Goal: Ask a question

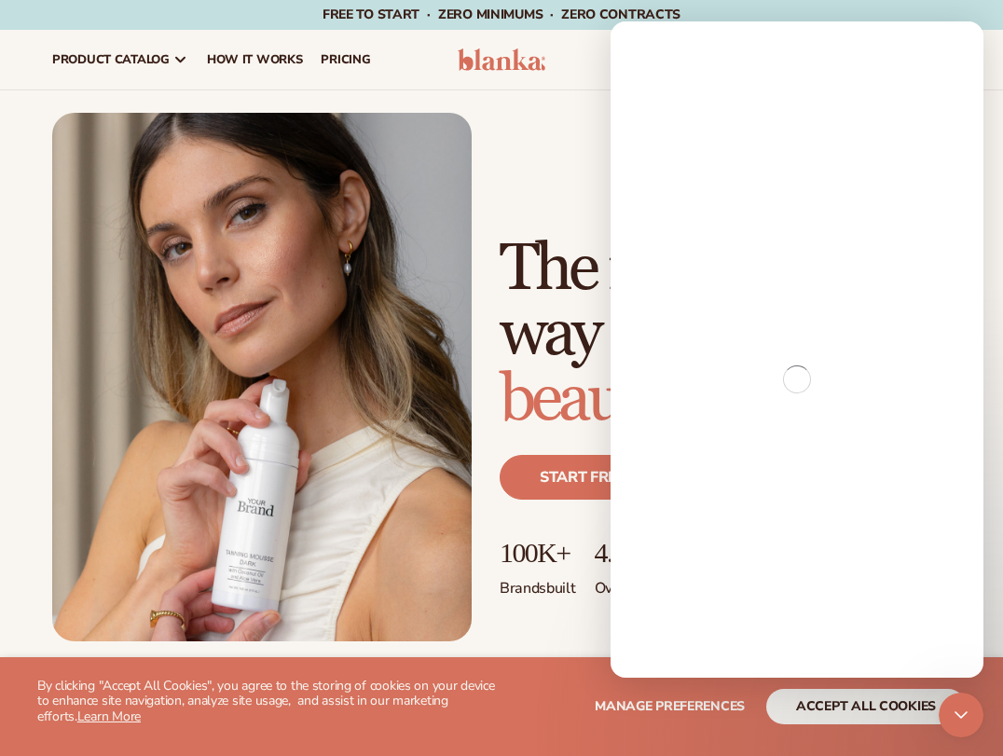
click at [481, 145] on div "Just add your brand. Blanka handles the rest. beauty,[MEDICAL_DATA],wellness,ma…" at bounding box center [501, 377] width 898 height 528
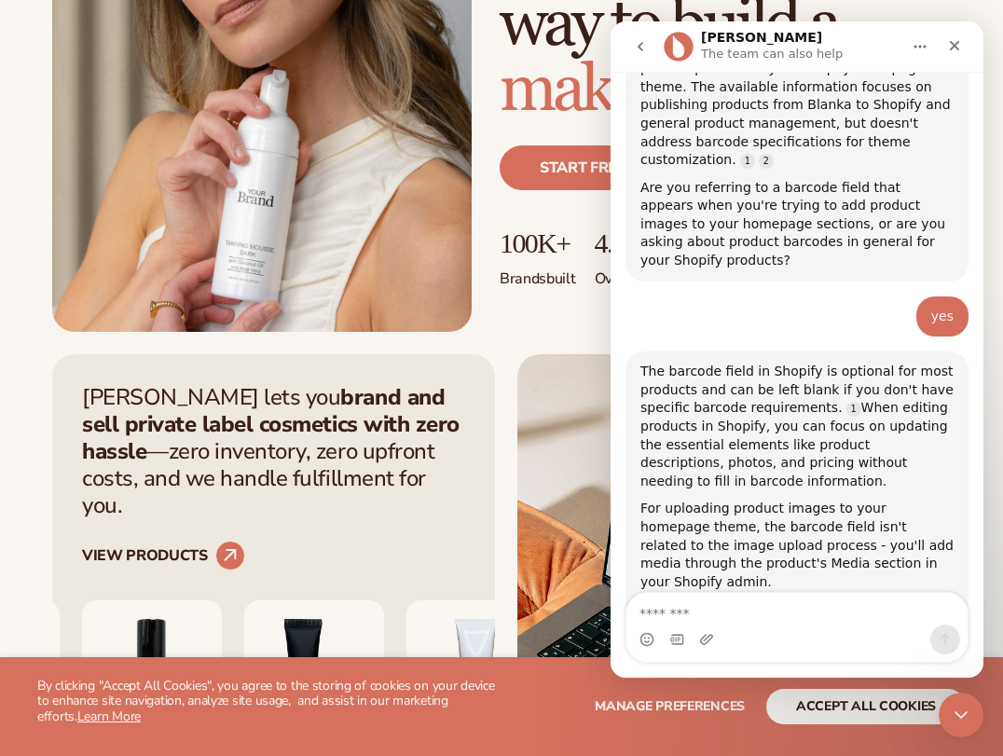
scroll to position [14599, 0]
click at [764, 612] on textarea "Message…" at bounding box center [796, 609] width 341 height 32
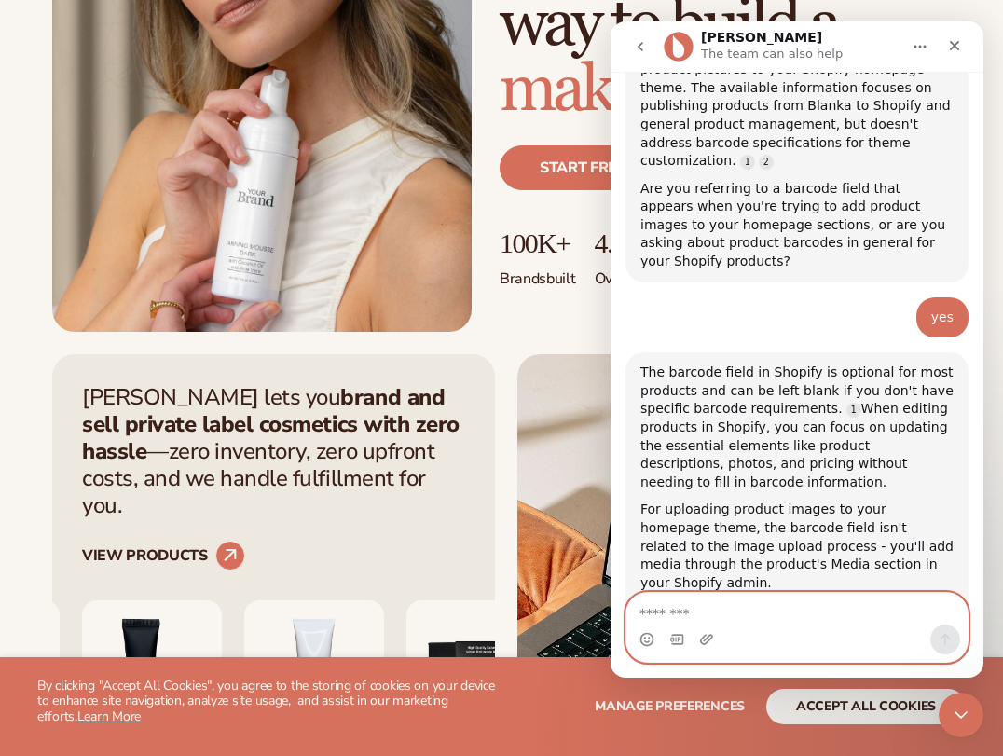
click at [721, 614] on textarea "Message…" at bounding box center [796, 609] width 341 height 32
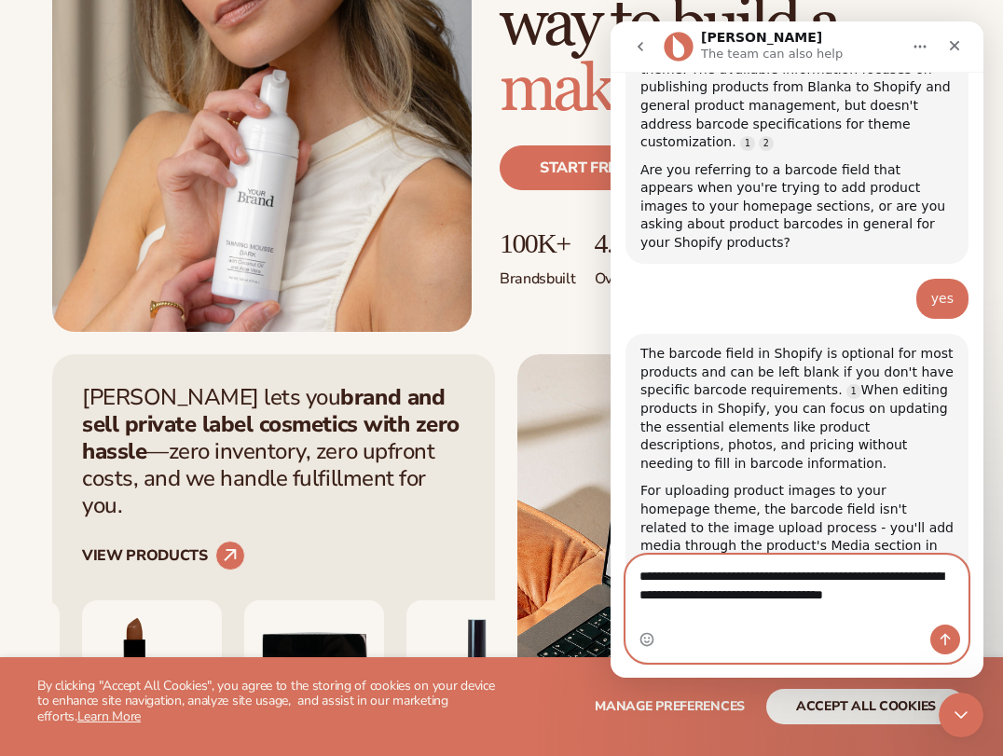
scroll to position [14637, 0]
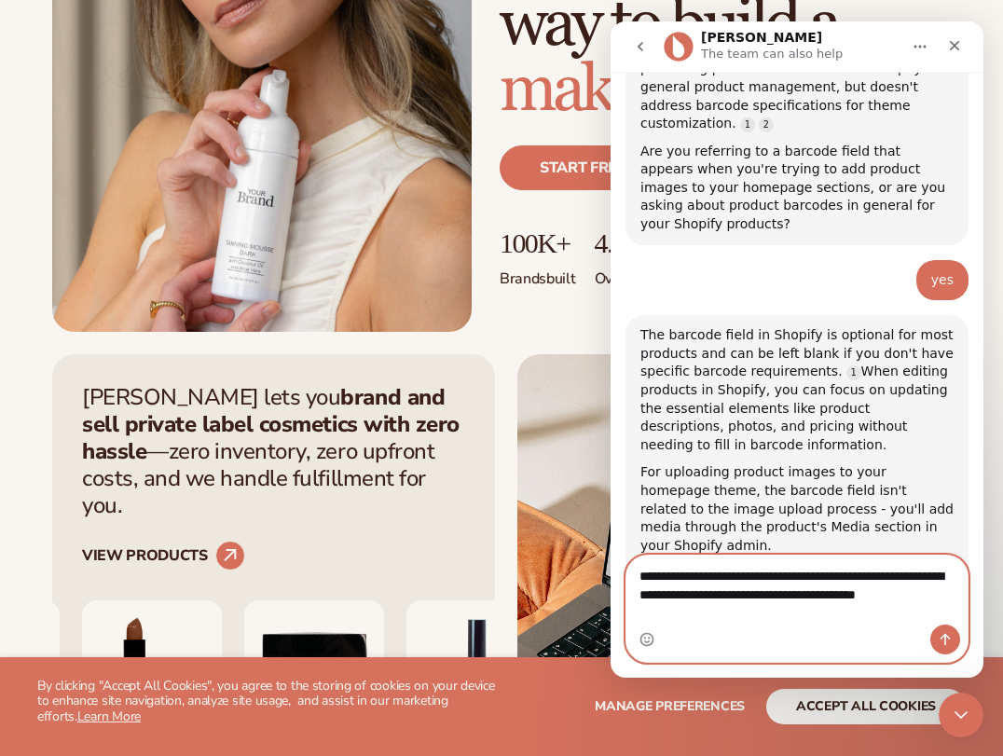
type textarea "**********"
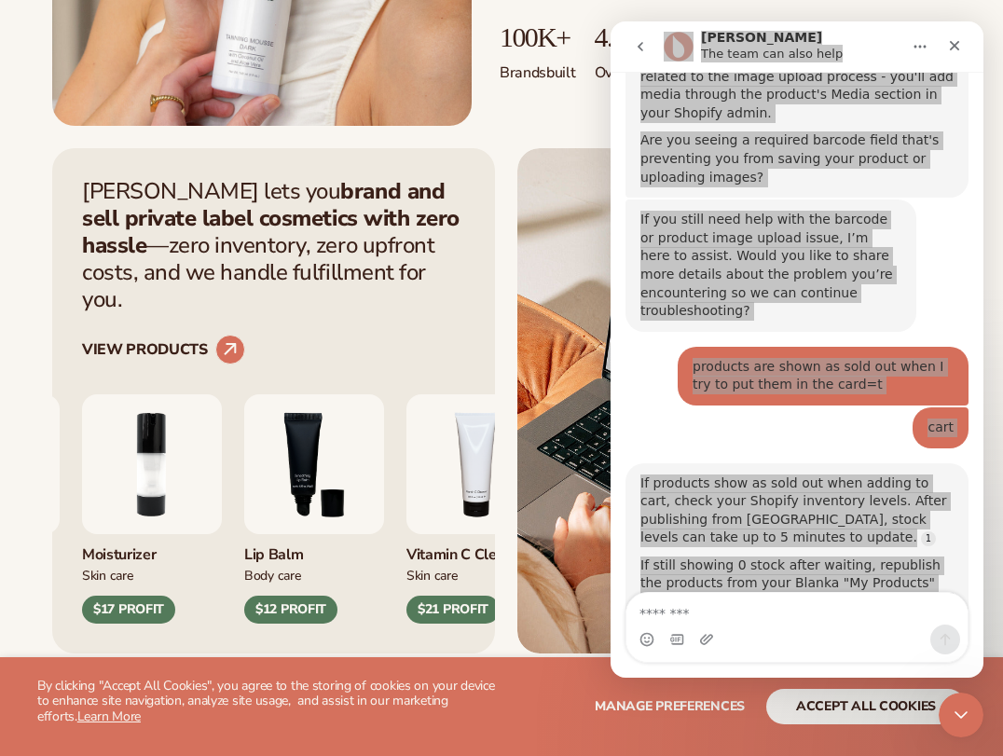
scroll to position [15048, 0]
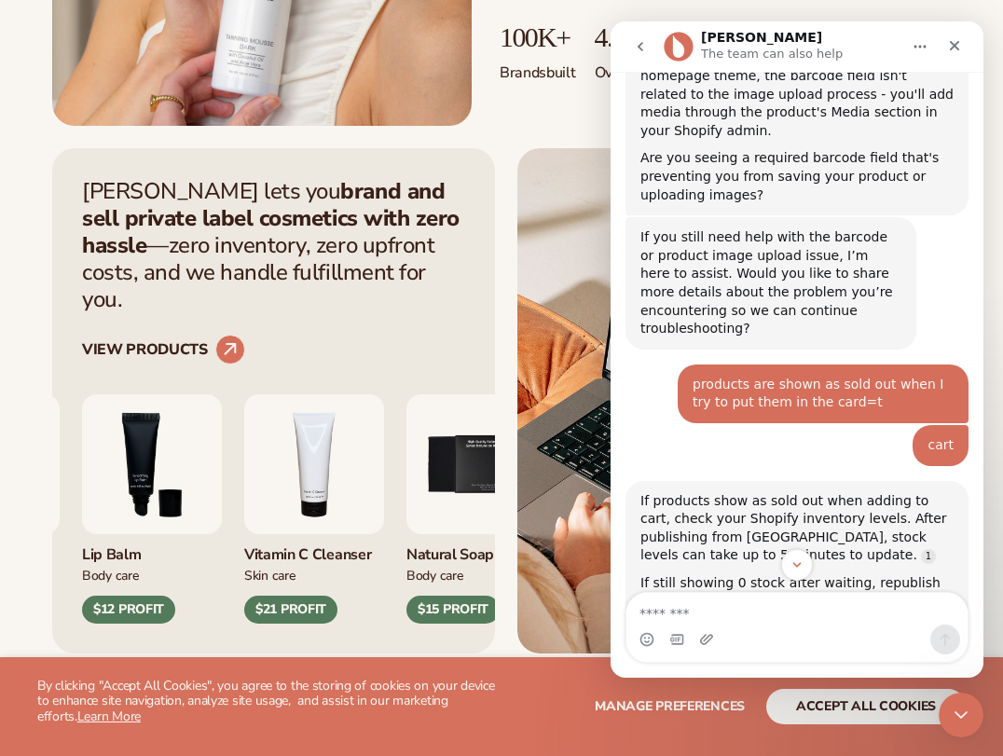
drag, startPoint x: 852, startPoint y: 123, endPoint x: 688, endPoint y: 132, distance: 164.2
drag, startPoint x: 690, startPoint y: 134, endPoint x: 846, endPoint y: 171, distance: 159.8
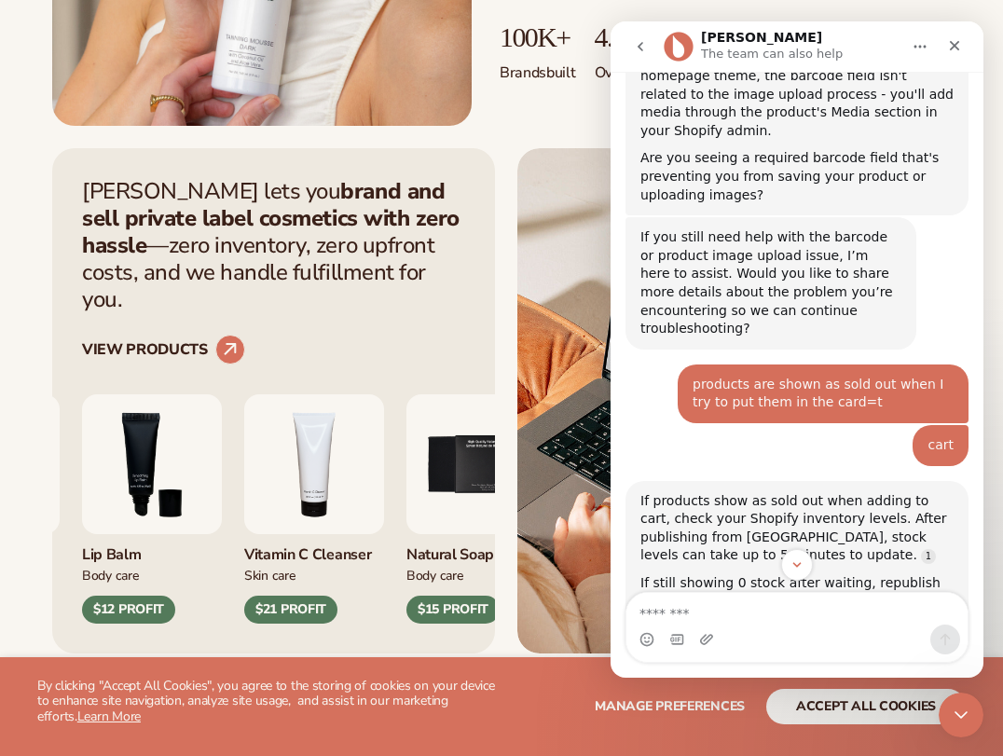
copy div "how do I make collections in Shopify if im only adding affiliate links and imag…"
